Goal: Communication & Community: Answer question/provide support

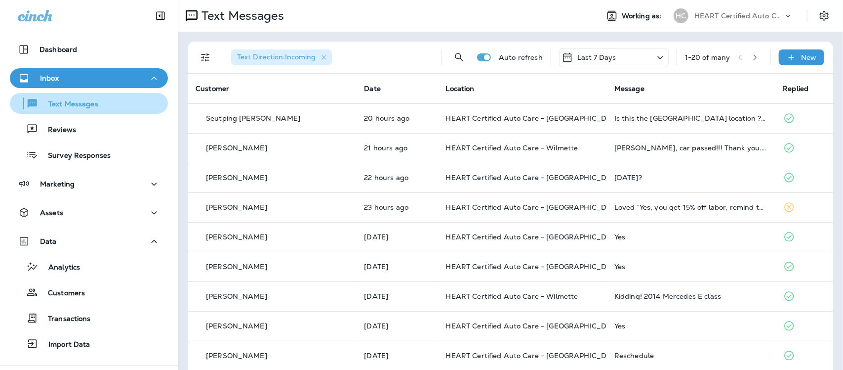
click at [70, 102] on p "Text Messages" at bounding box center [69, 104] width 60 height 9
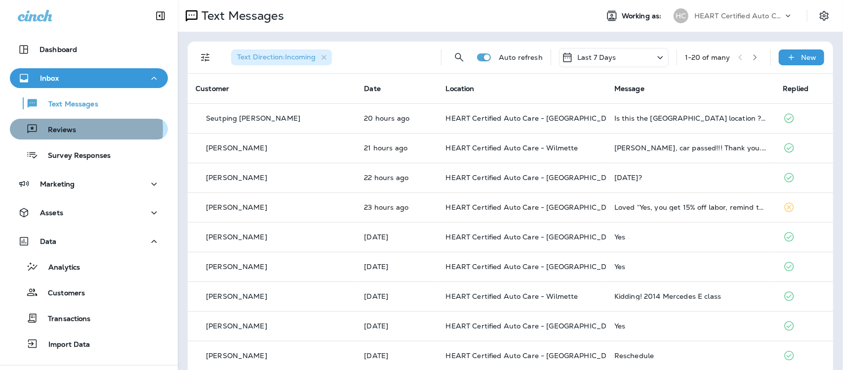
click at [65, 129] on p "Reviews" at bounding box center [57, 130] width 38 height 9
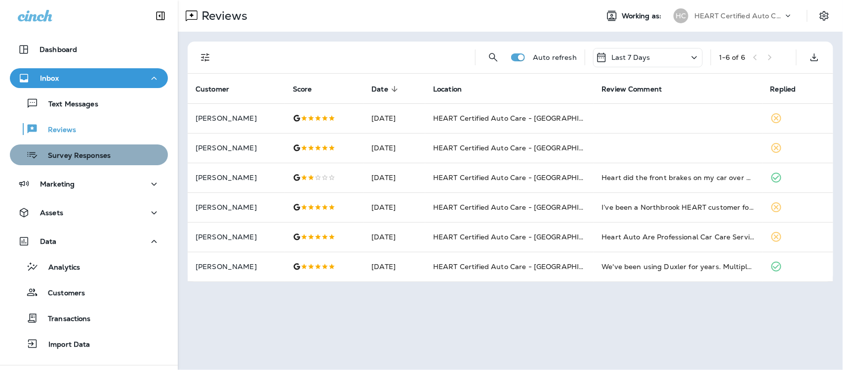
click at [101, 157] on p "Survey Responses" at bounding box center [74, 155] width 73 height 9
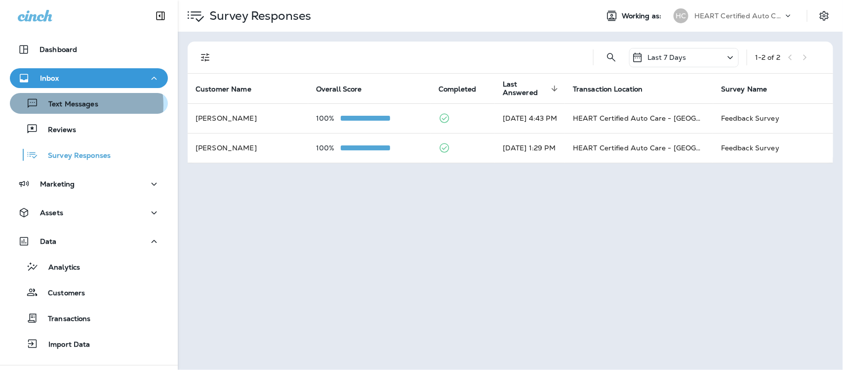
click at [75, 105] on p "Text Messages" at bounding box center [69, 104] width 60 height 9
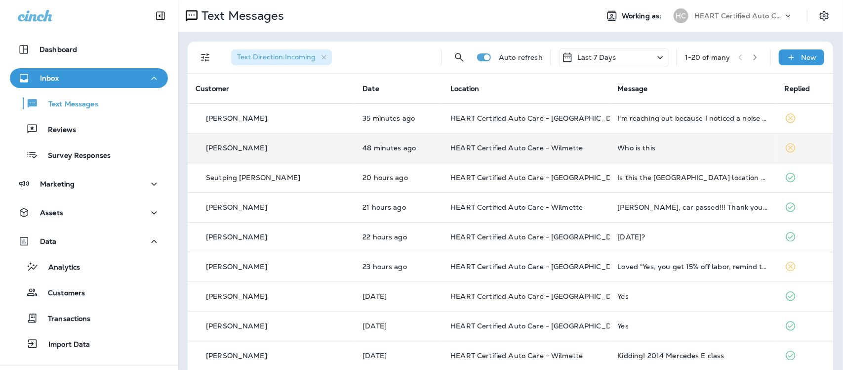
click at [618, 150] on div "Who is this" at bounding box center [693, 148] width 151 height 8
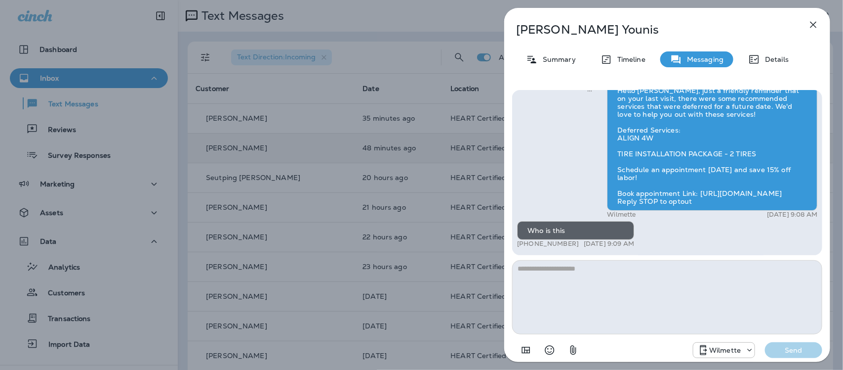
click at [593, 273] on textarea at bounding box center [667, 297] width 310 height 74
type textarea "**********"
click at [791, 349] on p "Send" at bounding box center [794, 349] width 42 height 9
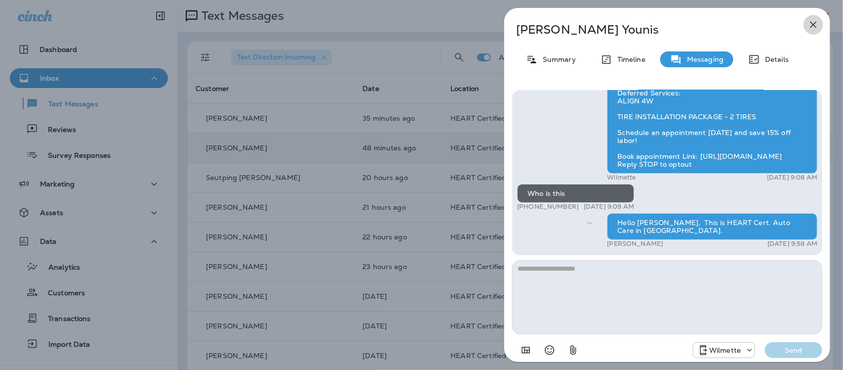
click at [811, 22] on icon "button" at bounding box center [814, 25] width 6 height 6
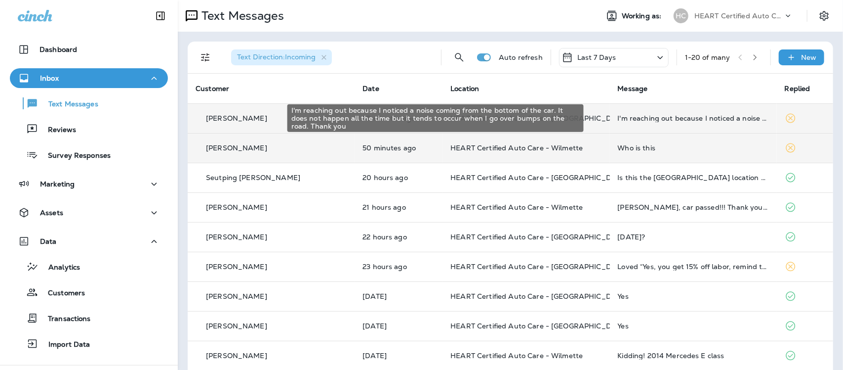
click at [672, 118] on div "I'm reaching out because I noticed a noise coming from the bottom of the car. I…" at bounding box center [693, 118] width 151 height 8
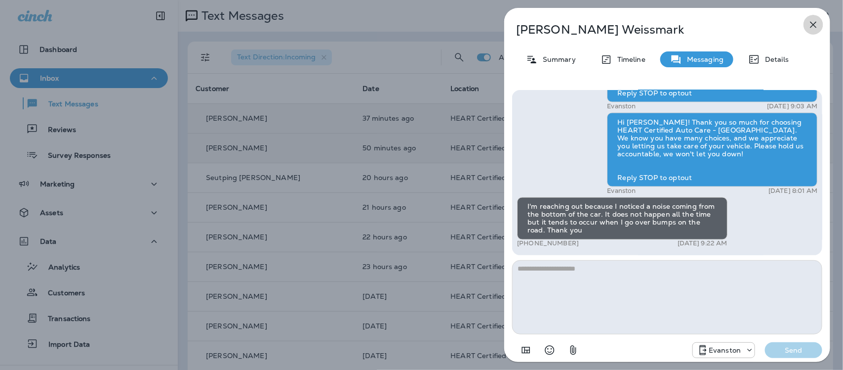
click at [816, 24] on icon "button" at bounding box center [814, 25] width 12 height 12
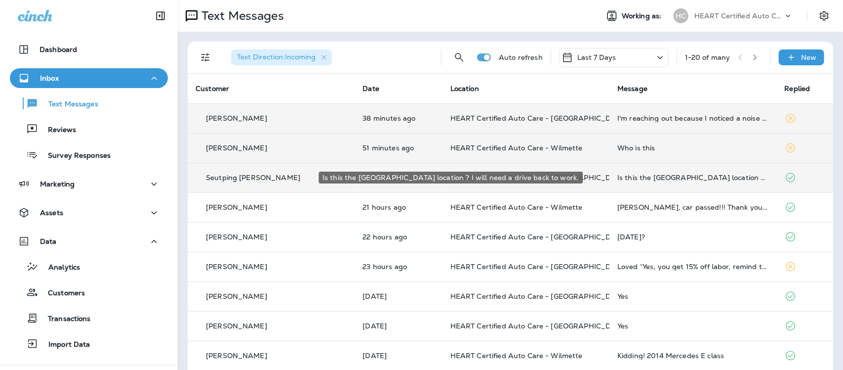
click at [618, 174] on div "Is this the [GEOGRAPHIC_DATA] location ? I will need a drive back to work." at bounding box center [693, 177] width 151 height 8
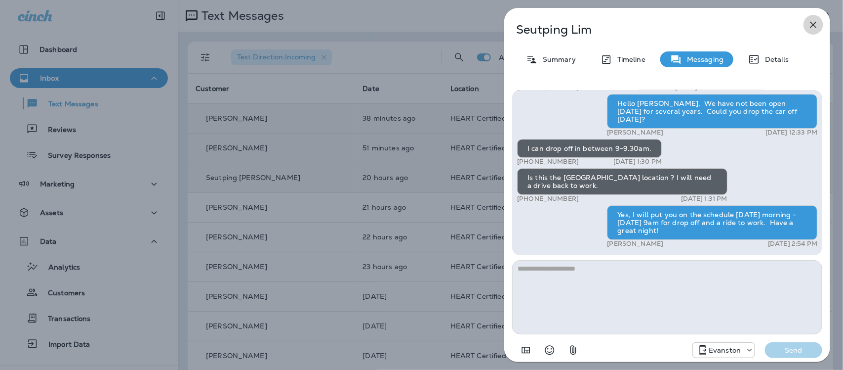
click at [813, 20] on icon "button" at bounding box center [814, 25] width 12 height 12
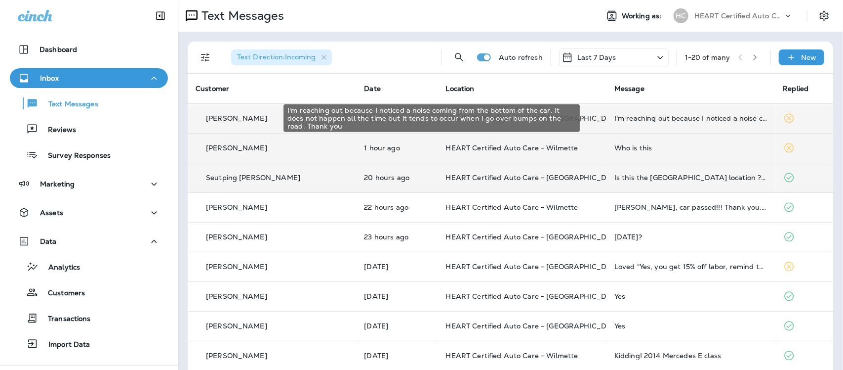
click at [645, 118] on div "I'm reaching out because I noticed a noise coming from the bottom of the car. I…" at bounding box center [691, 118] width 153 height 8
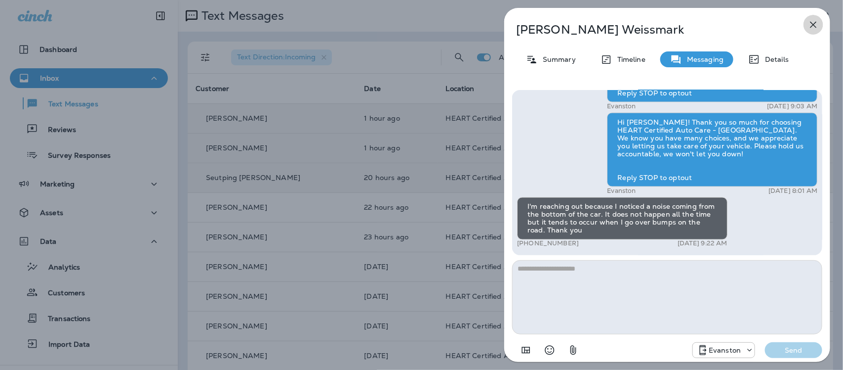
click at [813, 23] on icon "button" at bounding box center [814, 25] width 12 height 12
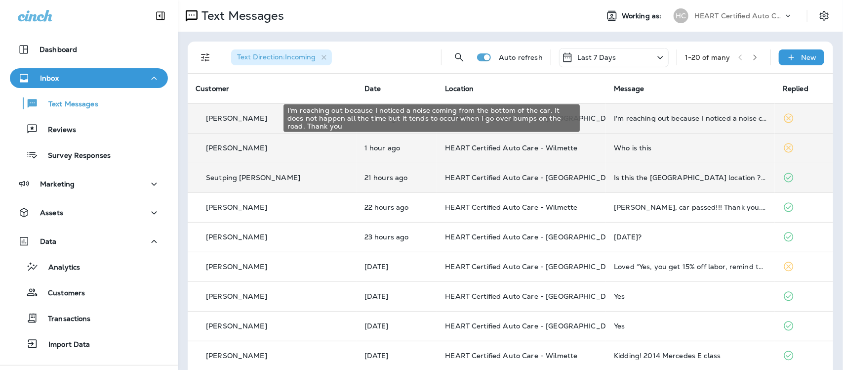
click at [639, 120] on div "I'm reaching out because I noticed a noise coming from the bottom of the car. I…" at bounding box center [690, 118] width 153 height 8
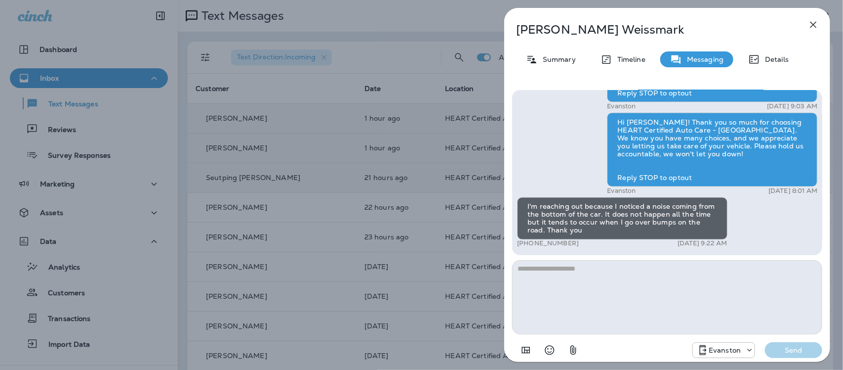
click at [817, 24] on icon "button" at bounding box center [814, 25] width 12 height 12
